Goal: Complete application form

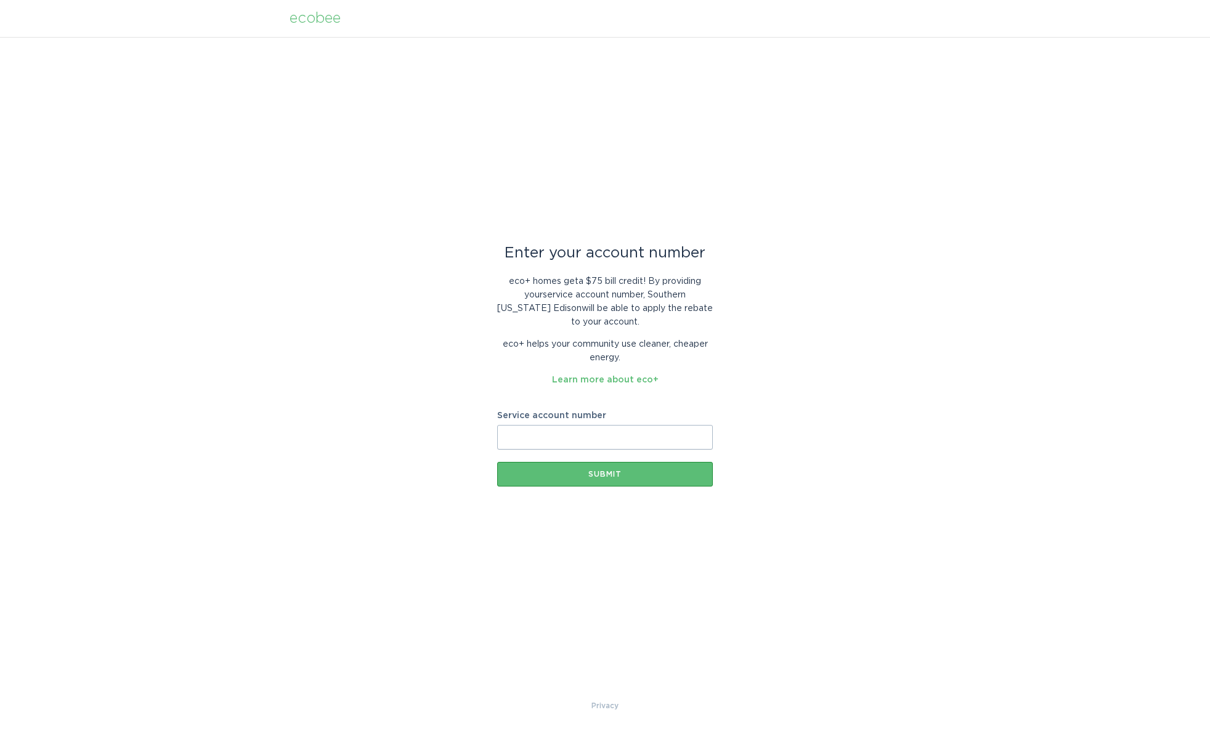
click at [593, 436] on input "Service account number" at bounding box center [605, 437] width 216 height 25
paste input "8020655654"
type input "8020655654"
click at [594, 476] on div "Submit" at bounding box center [604, 474] width 203 height 7
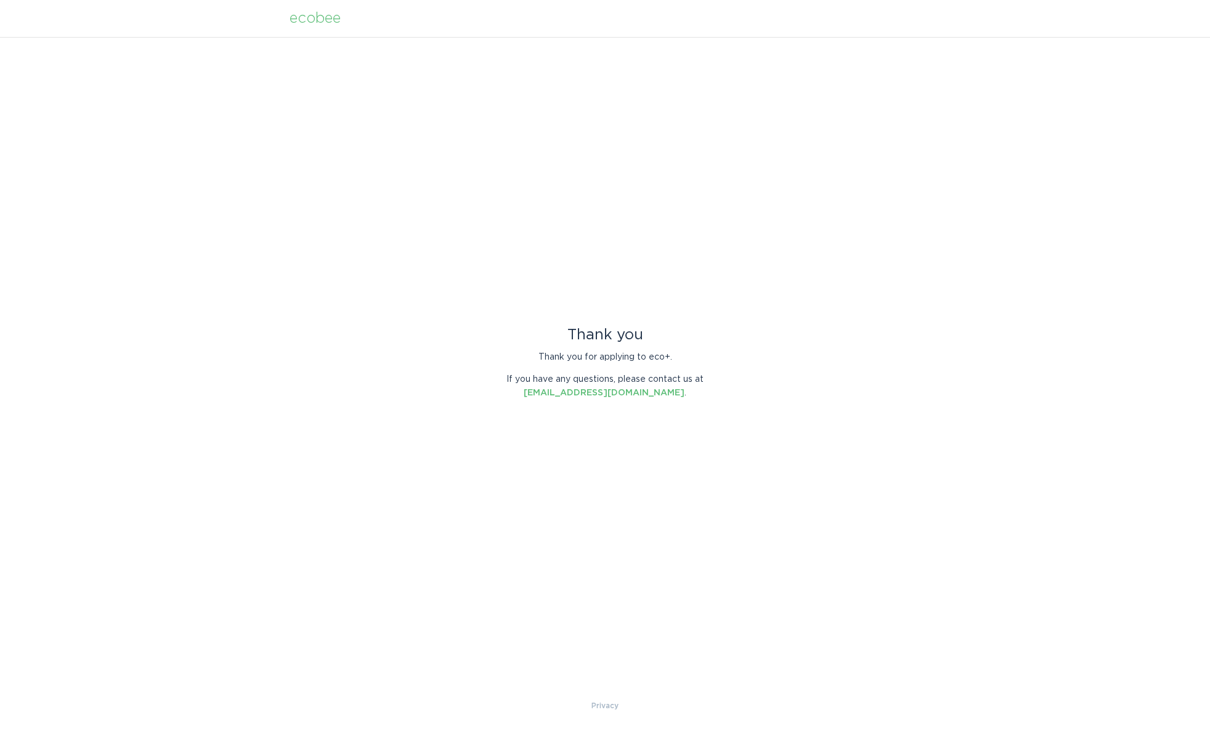
click at [933, 244] on div "Thank you Thank you for applying to eco+. If you have any questions, please con…" at bounding box center [605, 368] width 1210 height 662
